Goal: Browse casually: Explore the website without a specific task or goal

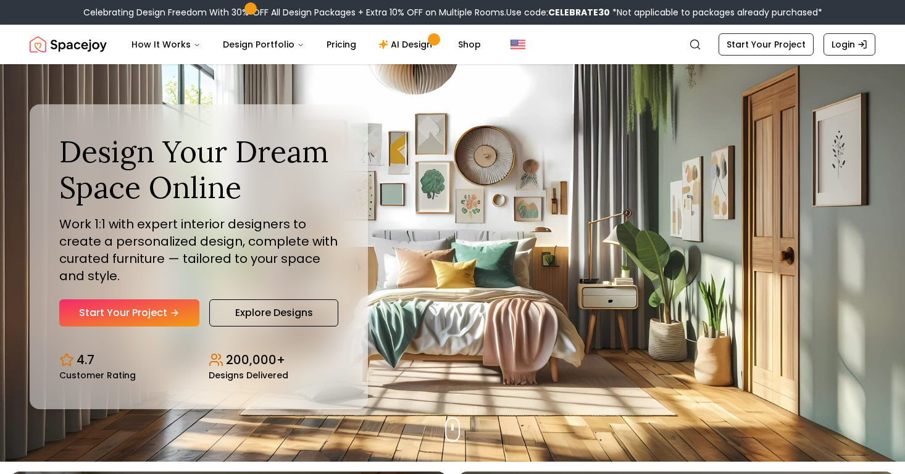
scroll to position [15, 0]
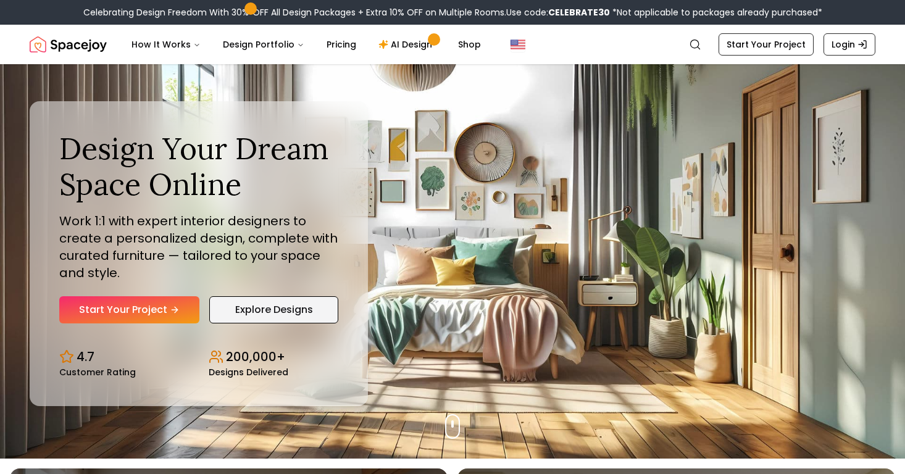
click at [324, 296] on link "Explore Designs" at bounding box center [273, 309] width 129 height 27
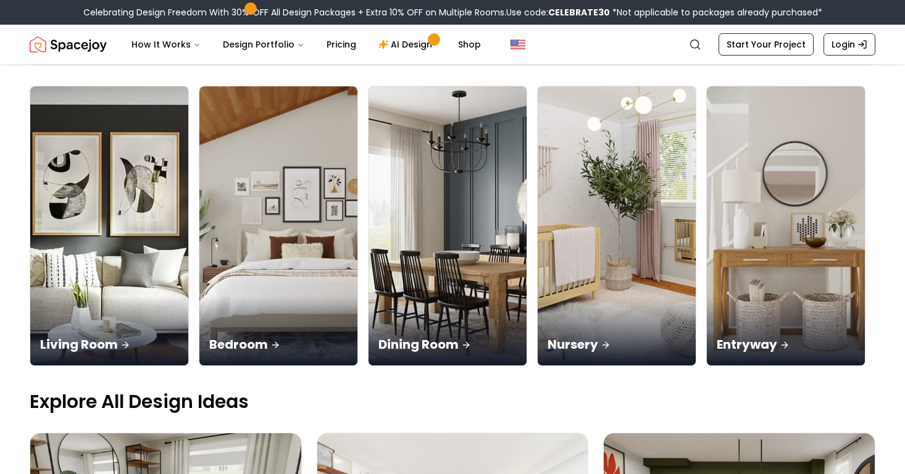
scroll to position [83, 0]
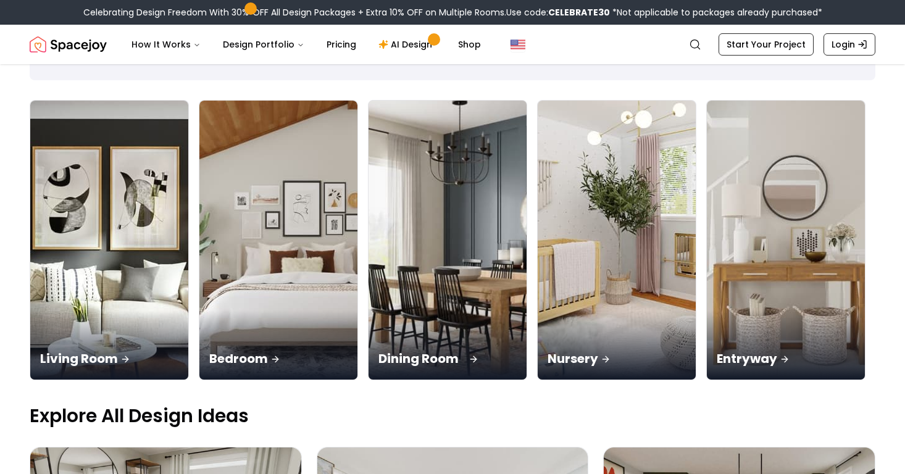
click at [378, 350] on p "Dining Room" at bounding box center [447, 358] width 138 height 17
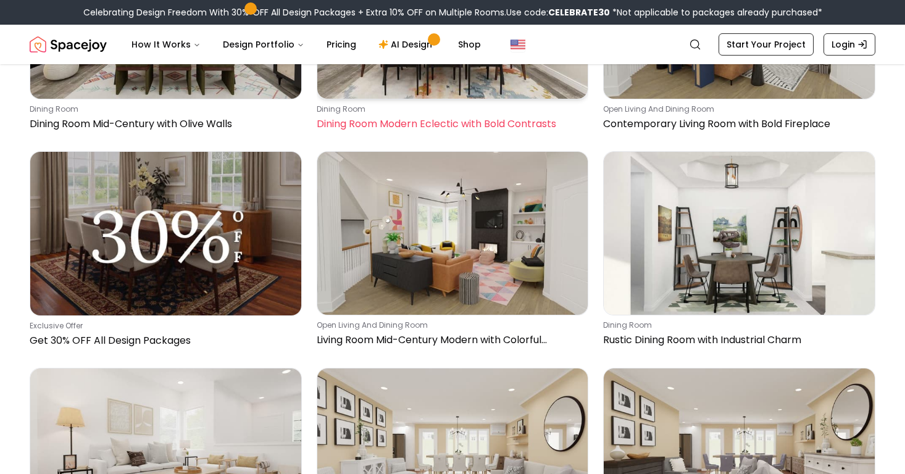
scroll to position [242, 0]
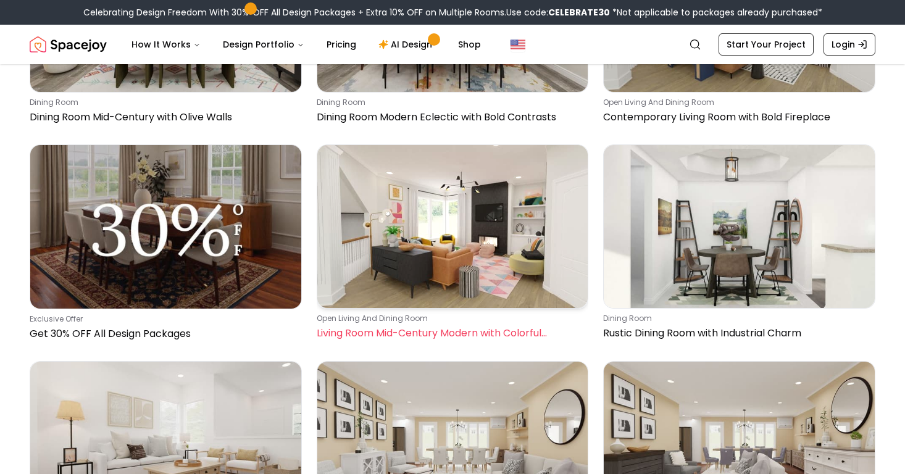
click at [443, 227] on img at bounding box center [452, 226] width 271 height 162
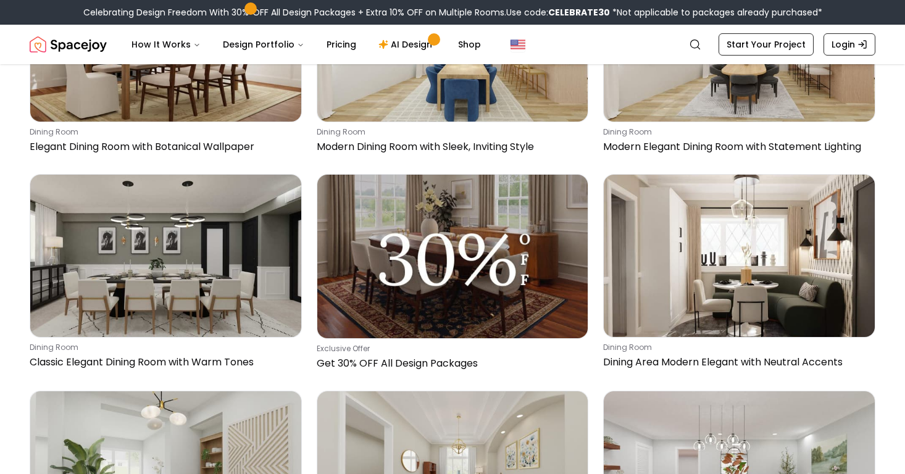
scroll to position [3879, 0]
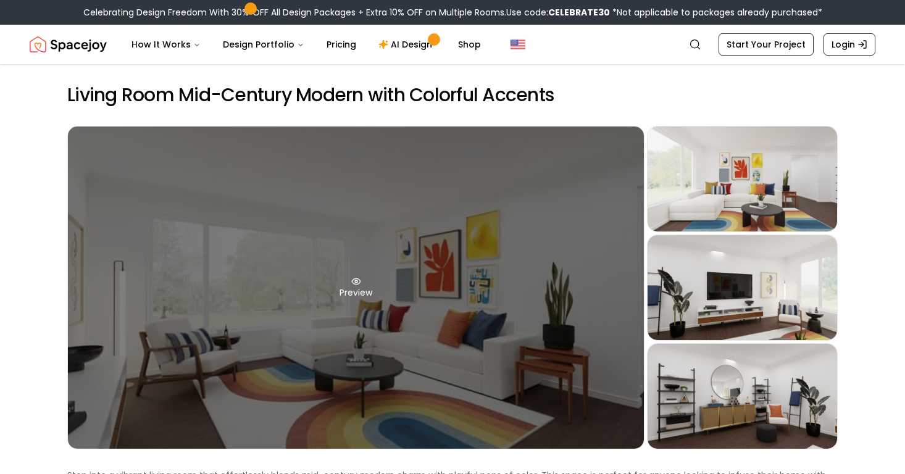
scroll to position [34, 0]
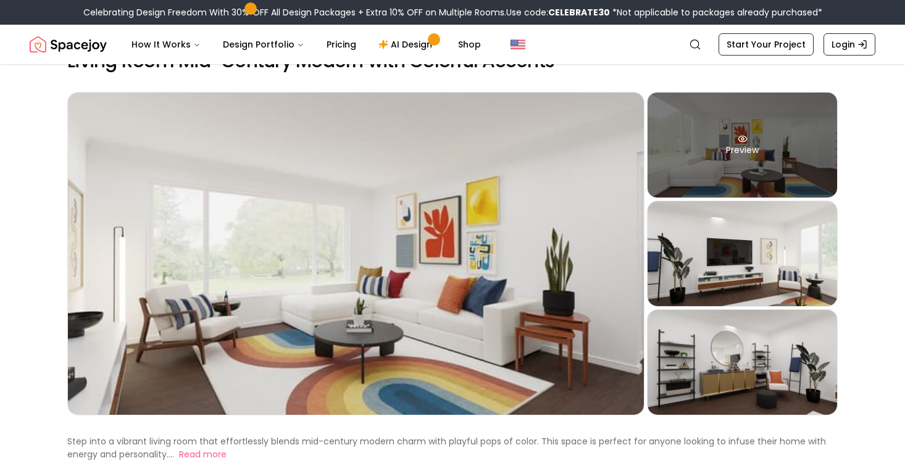
click at [775, 156] on div "Preview" at bounding box center [743, 145] width 190 height 105
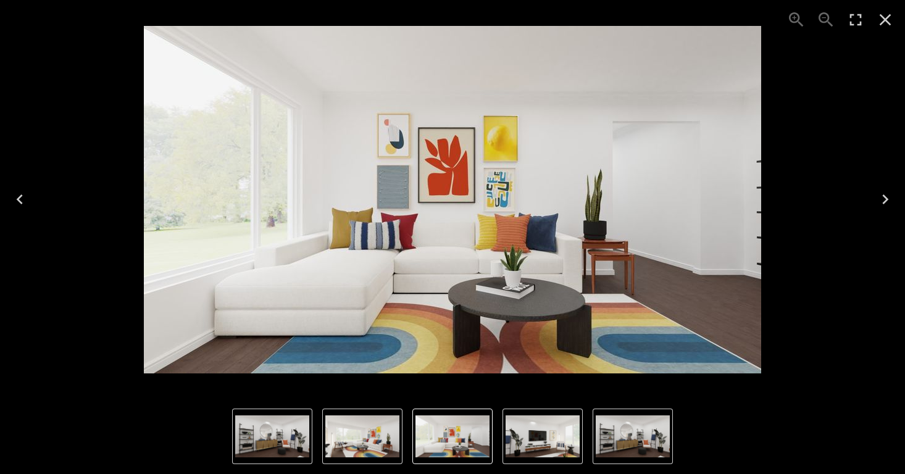
click at [883, 200] on icon "Next" at bounding box center [885, 200] width 20 height 20
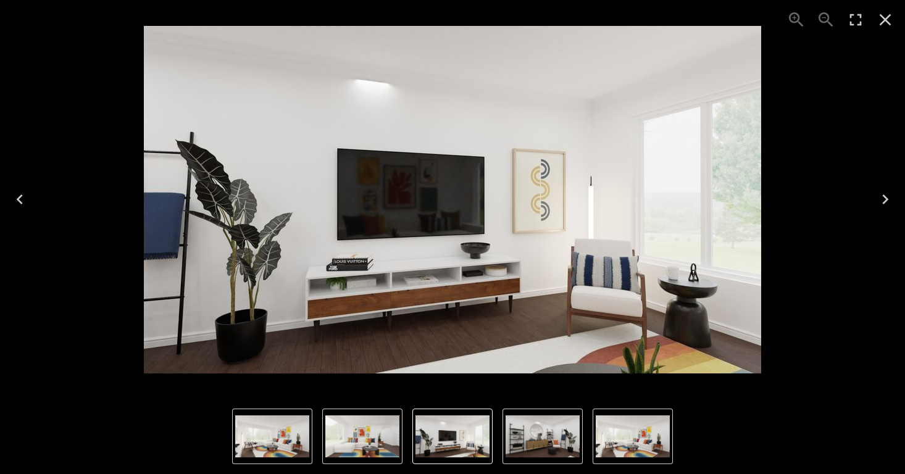
click at [883, 201] on icon "Next" at bounding box center [885, 200] width 20 height 20
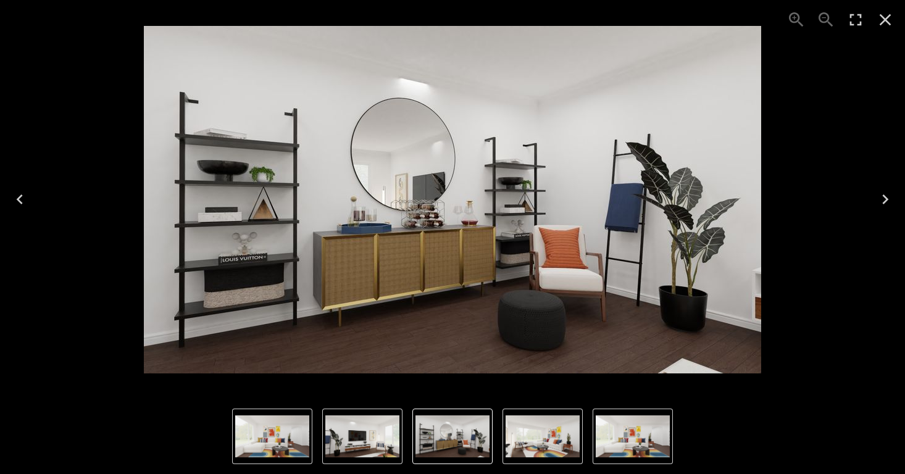
click at [886, 16] on icon "Close" at bounding box center [885, 20] width 20 height 20
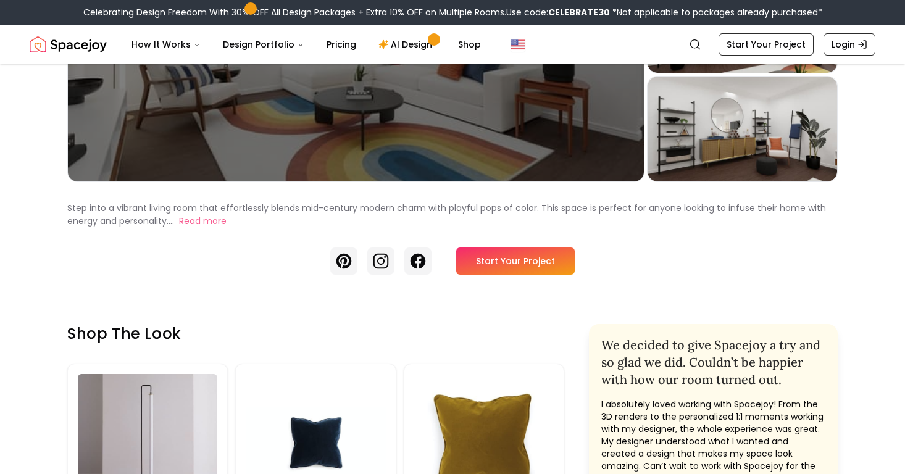
scroll to position [314, 0]
